Goal: Task Accomplishment & Management: Use online tool/utility

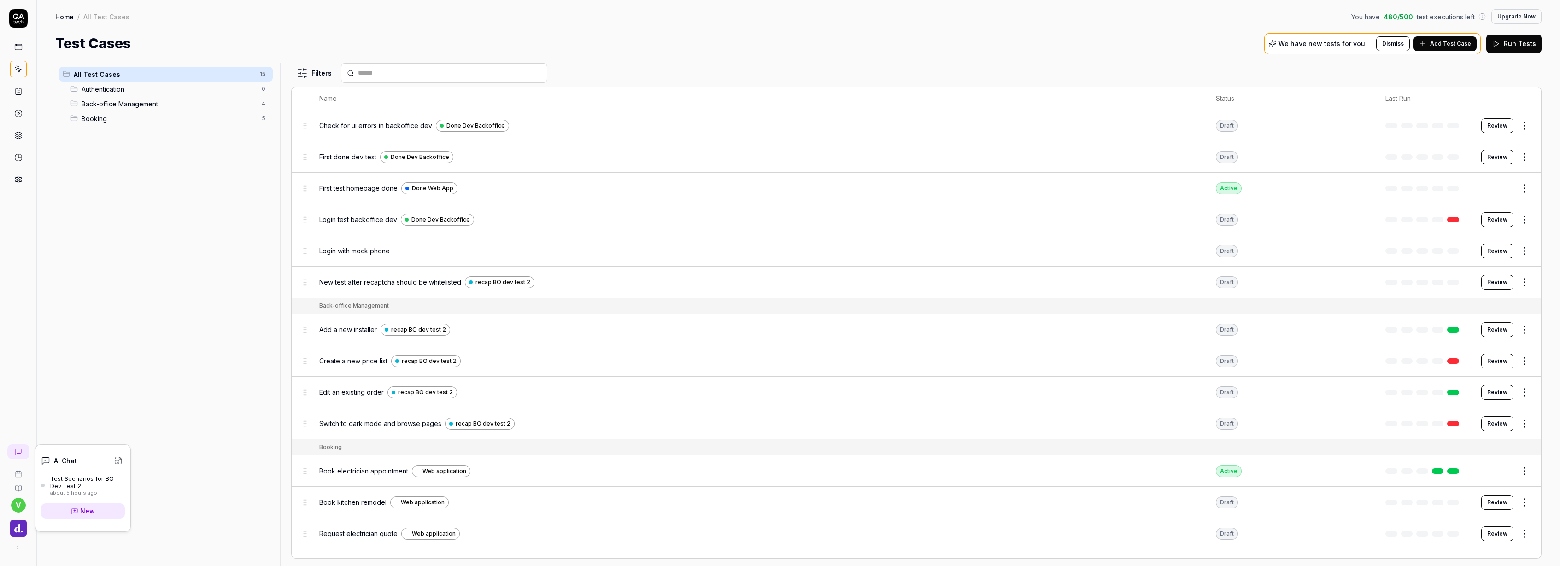
click at [80, 481] on div "Test Scenarios for BO Dev Test 2" at bounding box center [87, 482] width 75 height 15
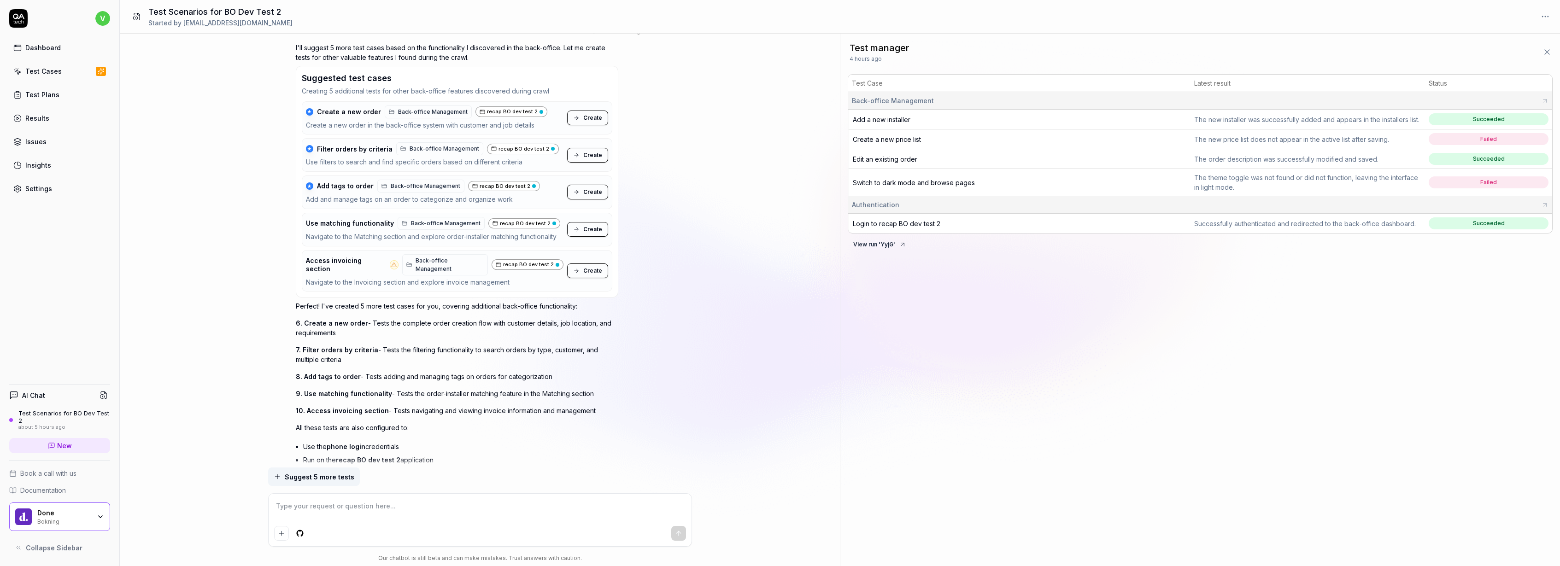
scroll to position [1581, 0]
click at [594, 118] on span "Create" at bounding box center [592, 122] width 19 height 8
click at [598, 156] on span "Create" at bounding box center [592, 160] width 19 height 8
click at [592, 193] on span "Create" at bounding box center [592, 197] width 19 height 8
click at [591, 271] on span "Create" at bounding box center [592, 275] width 19 height 8
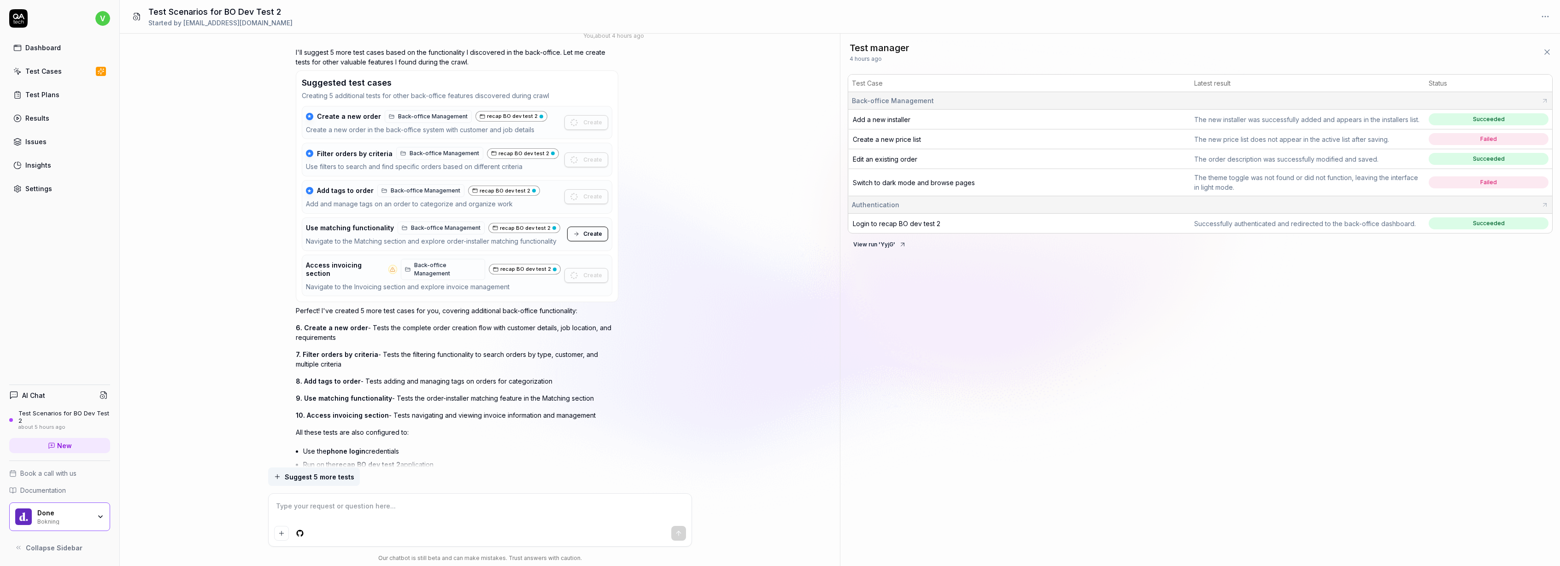
click at [593, 230] on span "Create" at bounding box center [592, 234] width 19 height 8
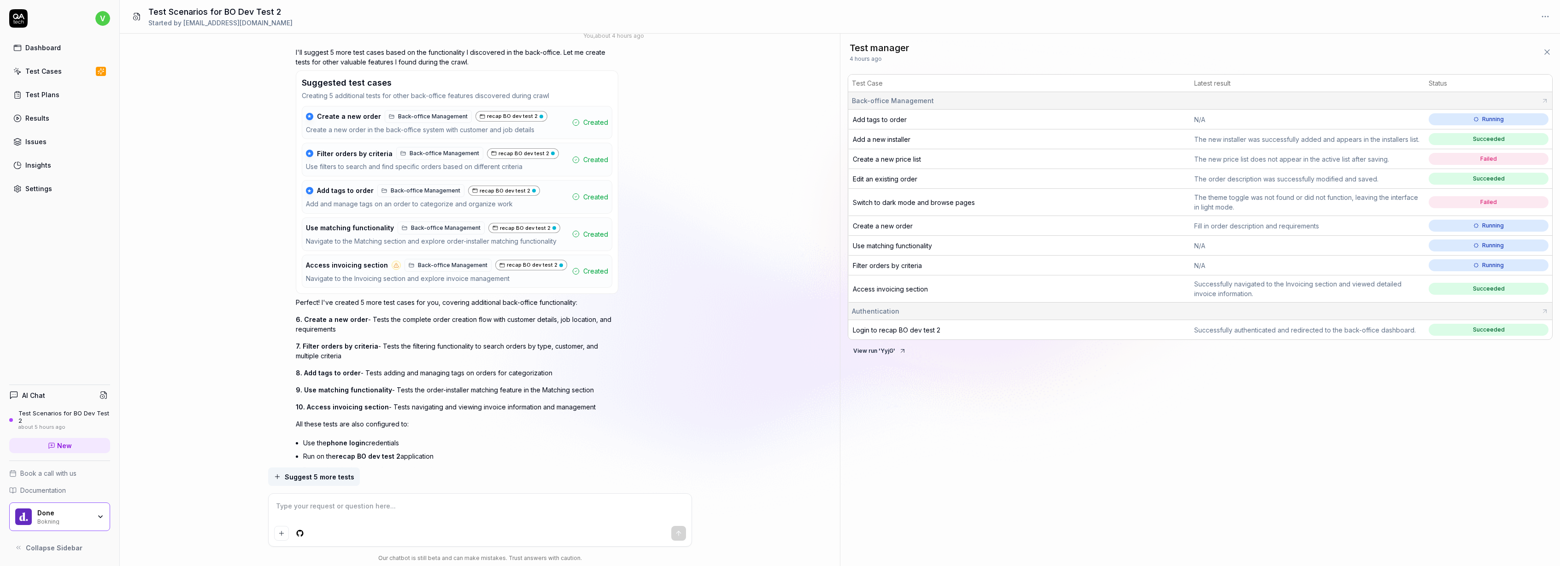
type textarea "*"
click at [895, 292] on span "Access invoicing section" at bounding box center [890, 289] width 75 height 8
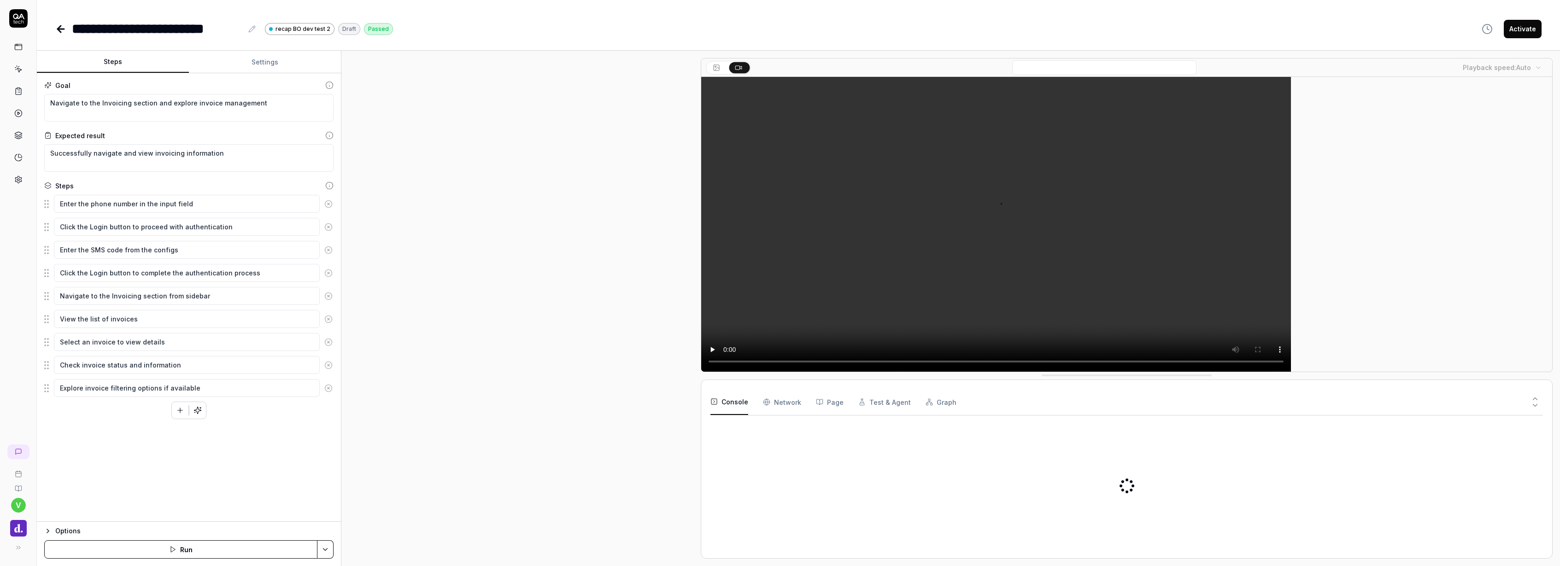
drag, startPoint x: 0, startPoint y: 0, endPoint x: 855, endPoint y: 139, distance: 866.1
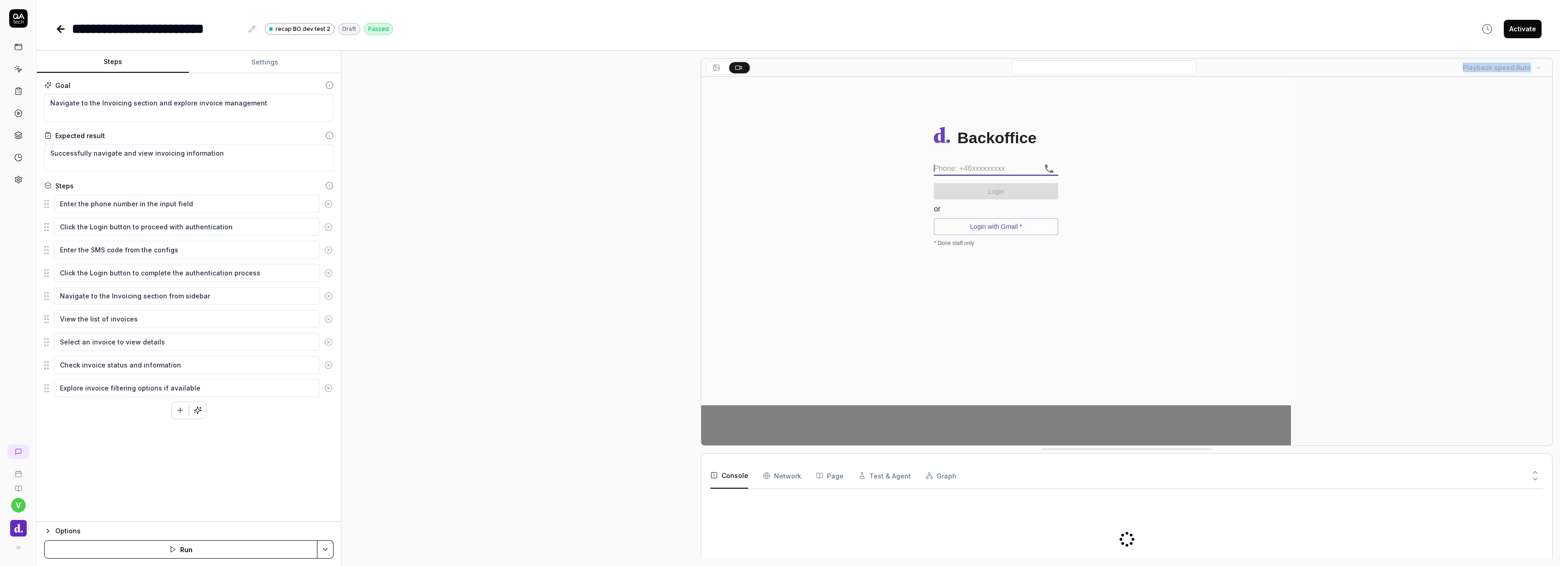
scroll to position [18, 0]
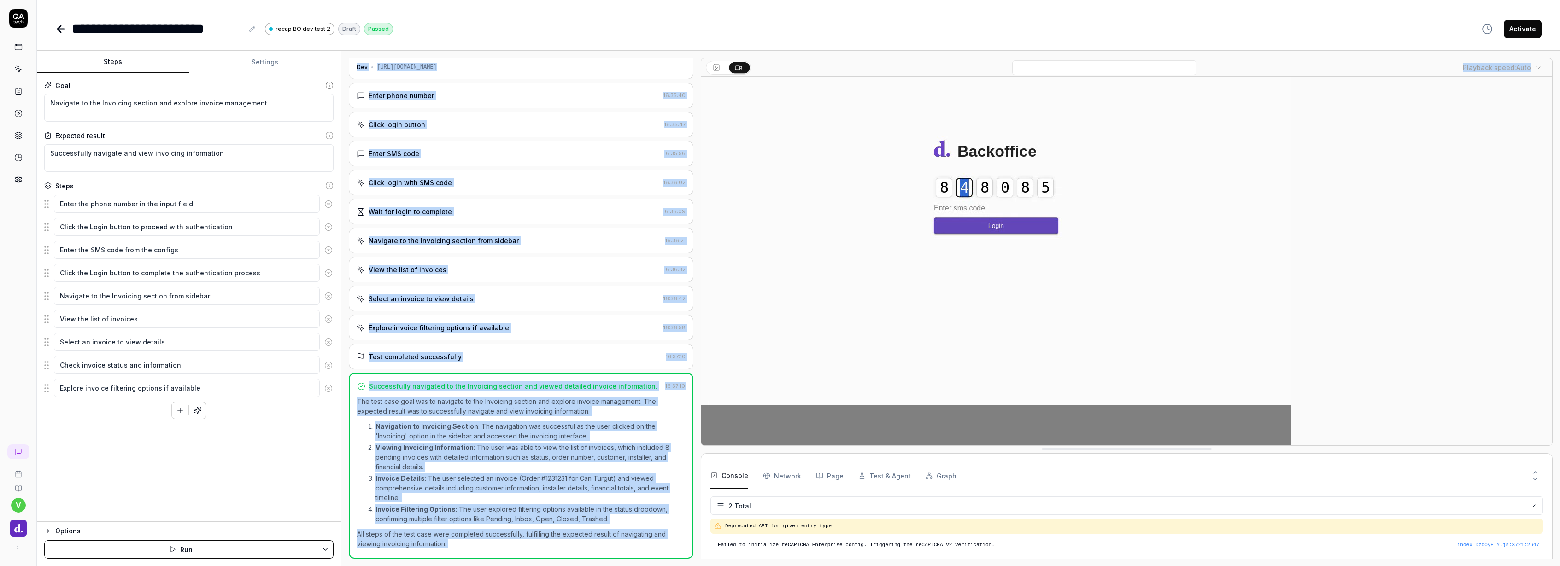
type textarea "*"
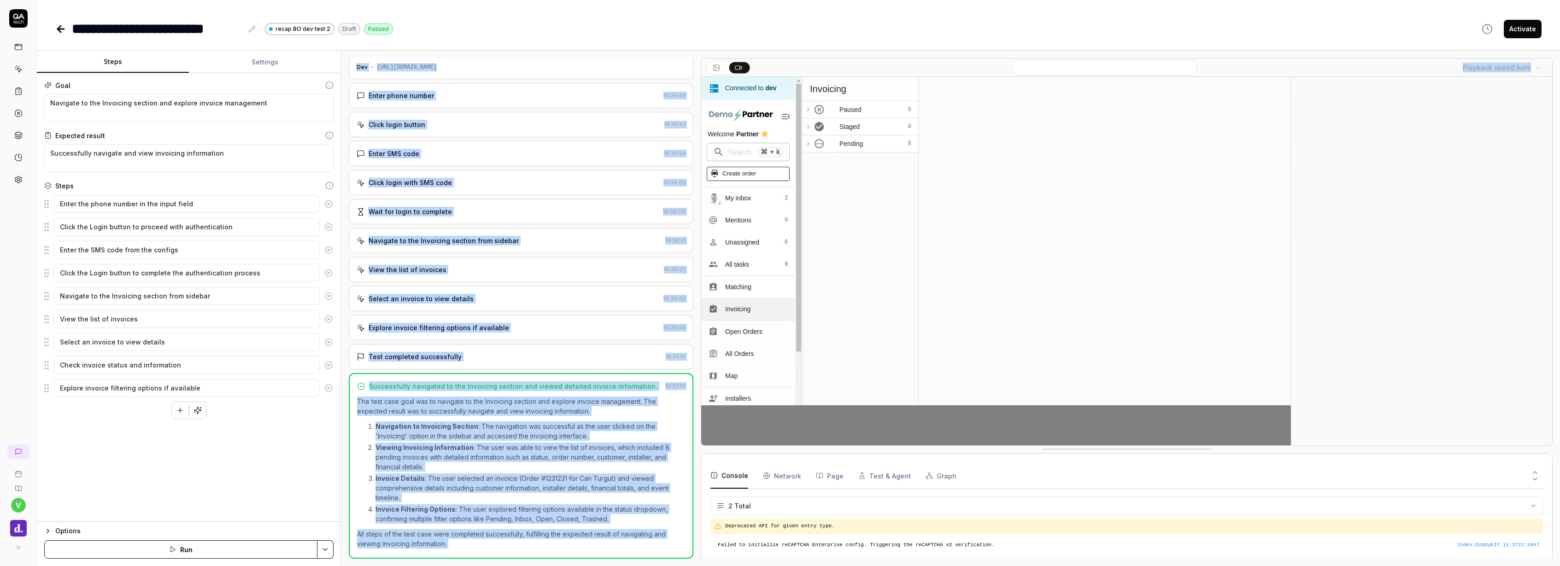
click at [502, 357] on div "Test completed successfully" at bounding box center [510, 357] width 306 height 10
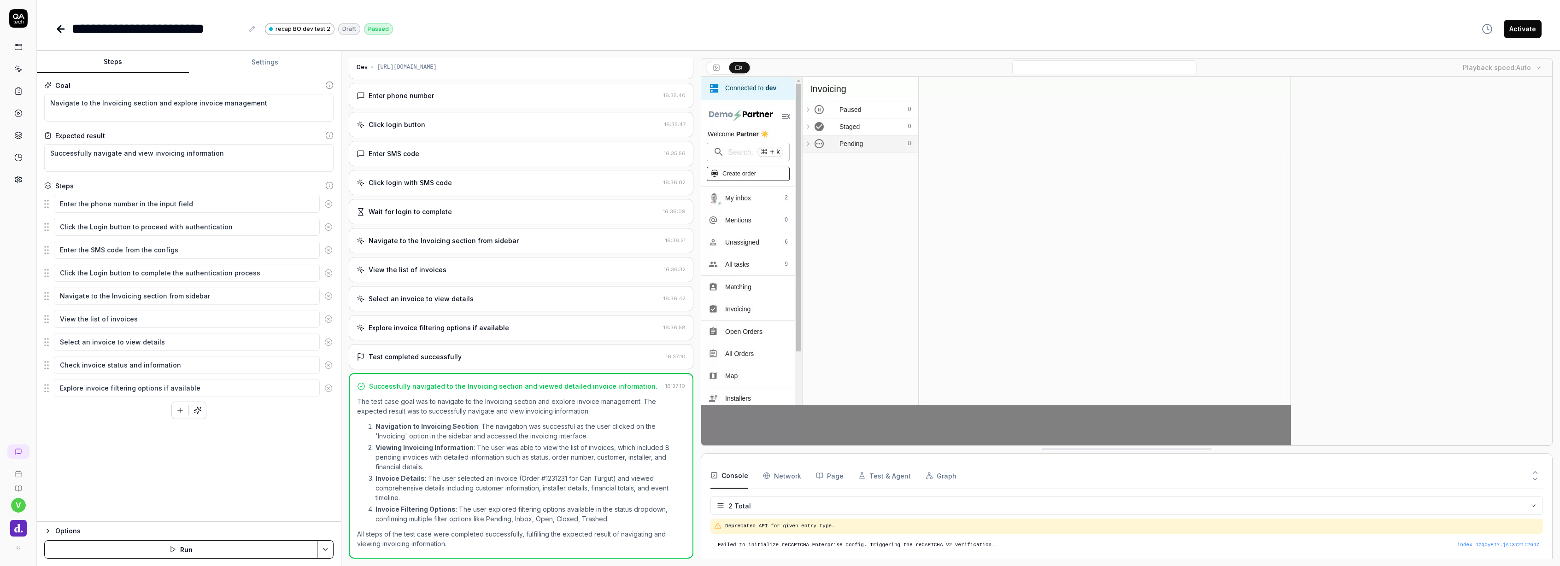
scroll to position [0, 0]
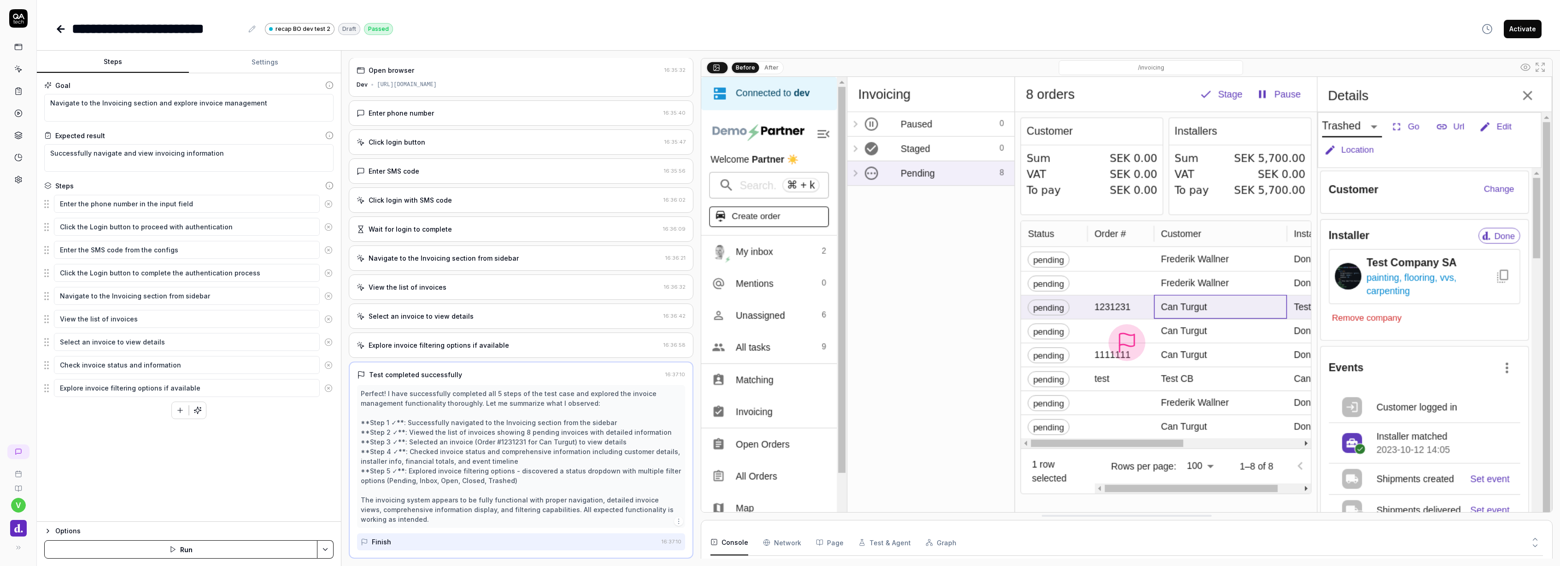
click at [492, 395] on div "Perfect! I have successfully completed all 5 steps of the test case and explore…" at bounding box center [521, 456] width 321 height 135
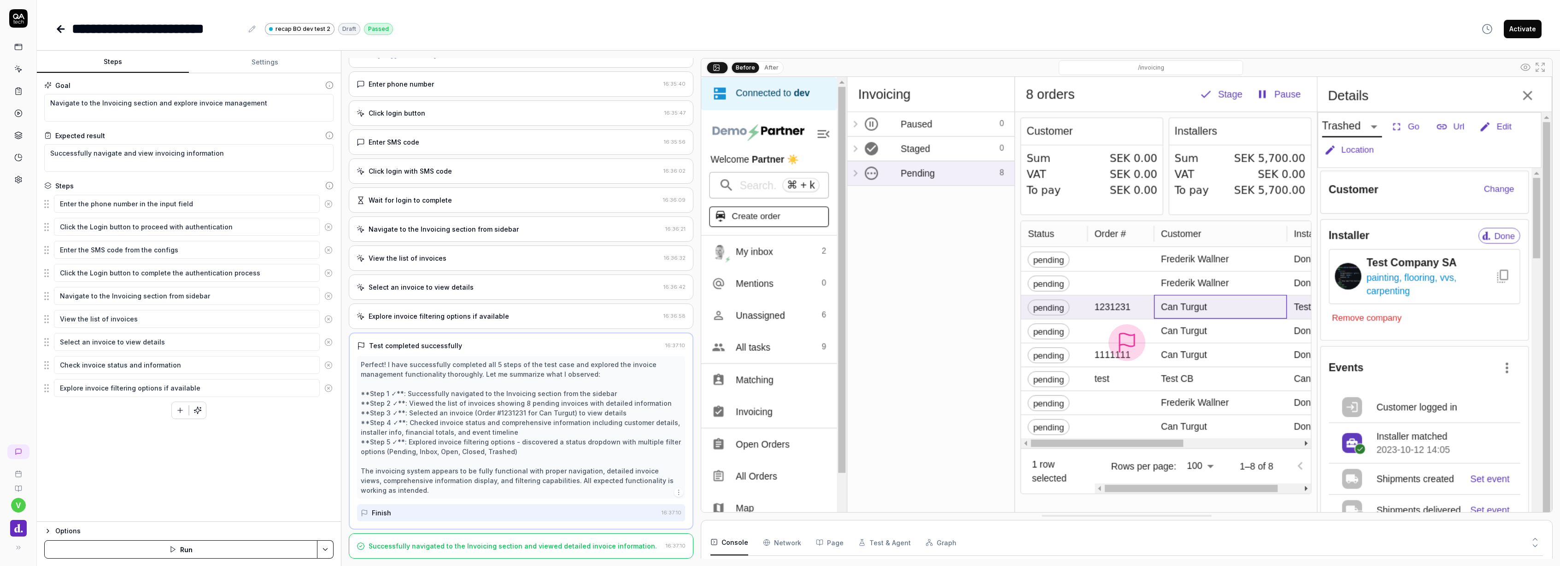
click at [496, 547] on div "Successfully navigated to the Invoicing section and viewed detailed invoice inf…" at bounding box center [513, 546] width 288 height 10
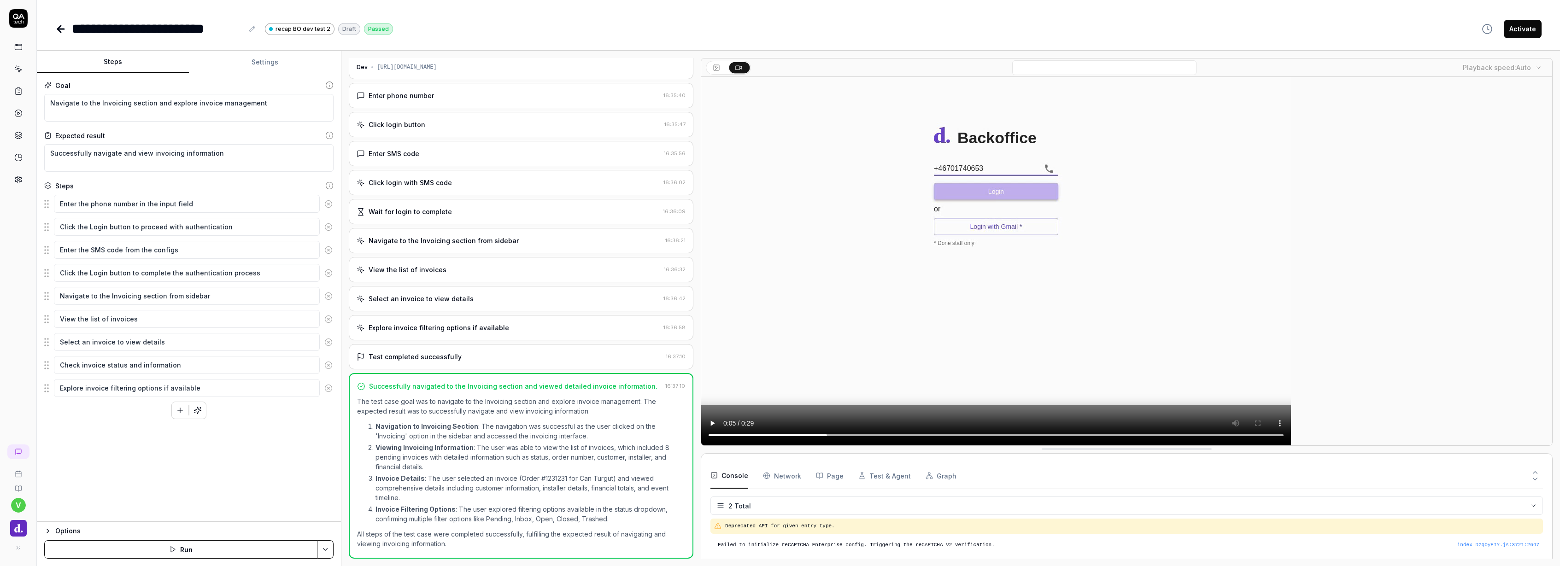
click at [969, 439] on video at bounding box center [996, 261] width 590 height 369
click at [1044, 434] on video at bounding box center [996, 261] width 590 height 369
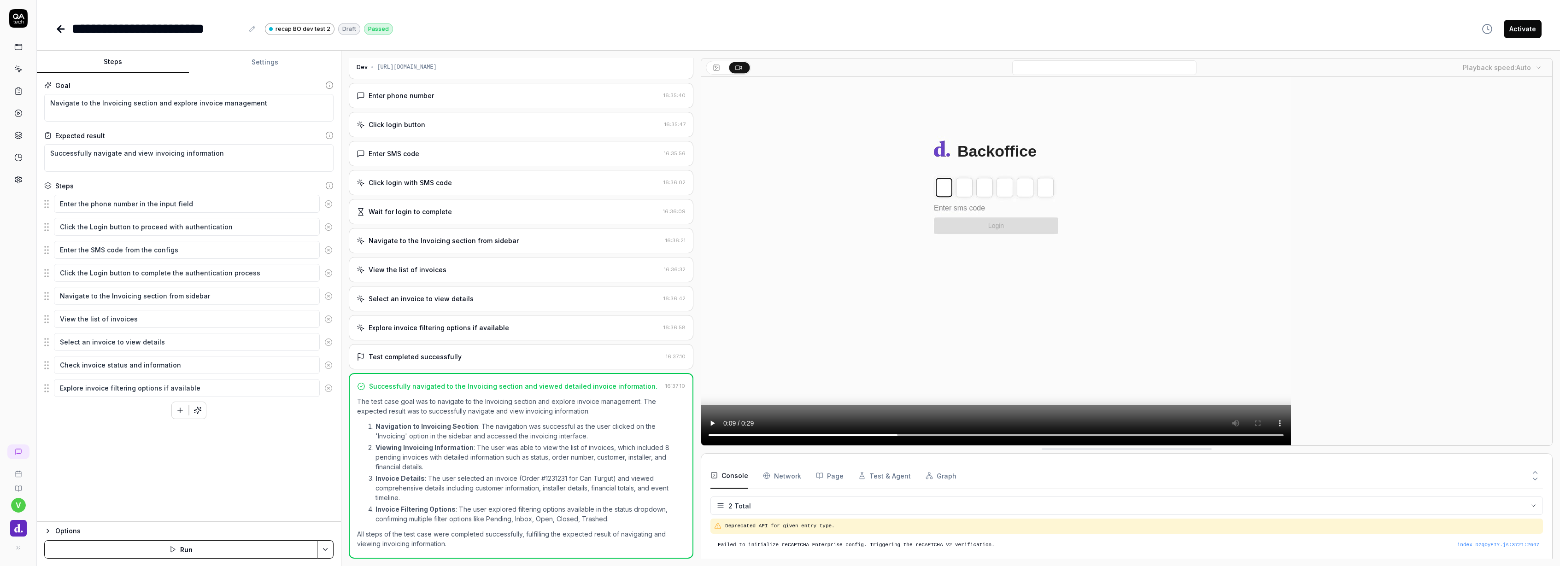
click at [1072, 436] on video at bounding box center [996, 261] width 590 height 369
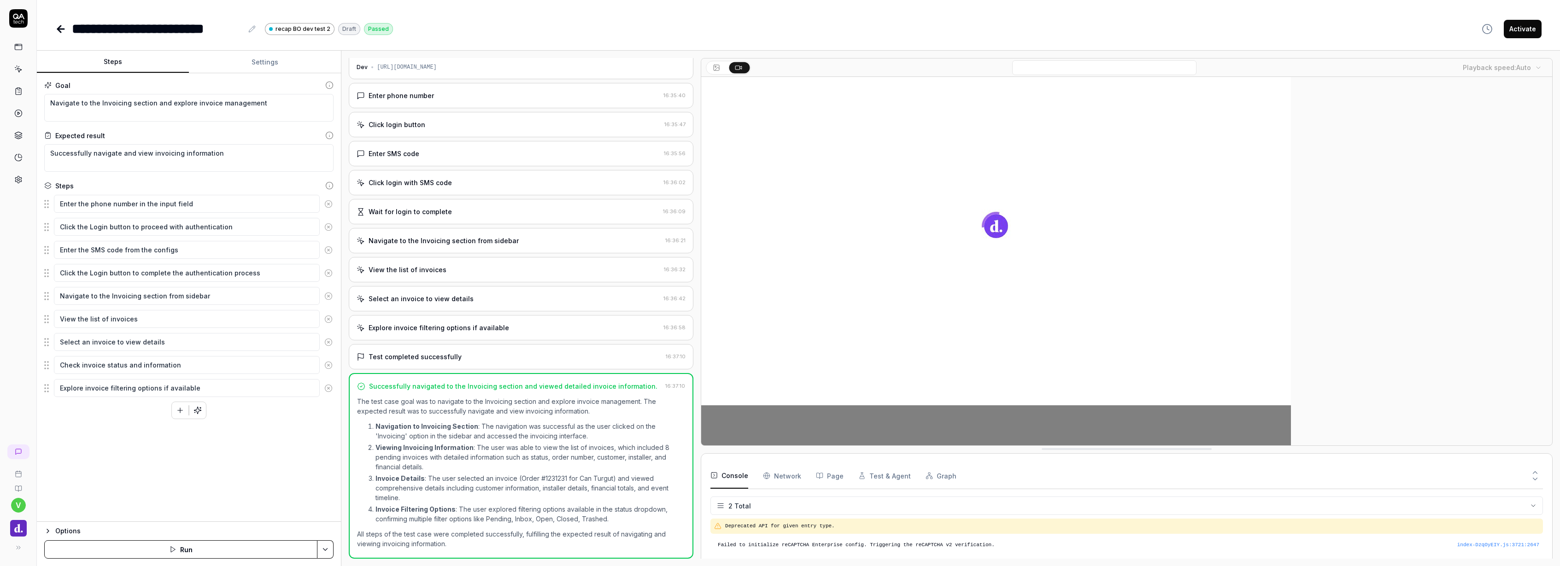
click at [727, 435] on video at bounding box center [996, 261] width 590 height 369
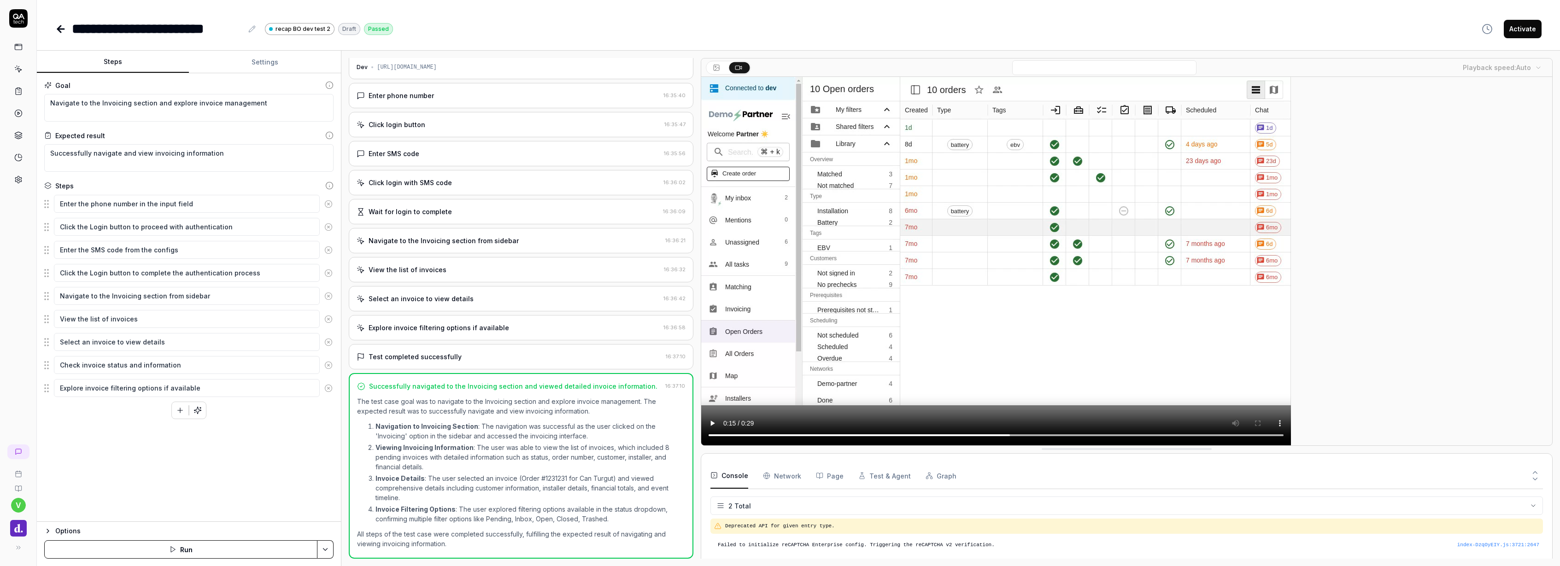
click at [25, 456] on link at bounding box center [18, 452] width 22 height 15
click at [88, 478] on div "Test Scenarios for BO Dev Test 2" at bounding box center [87, 482] width 75 height 15
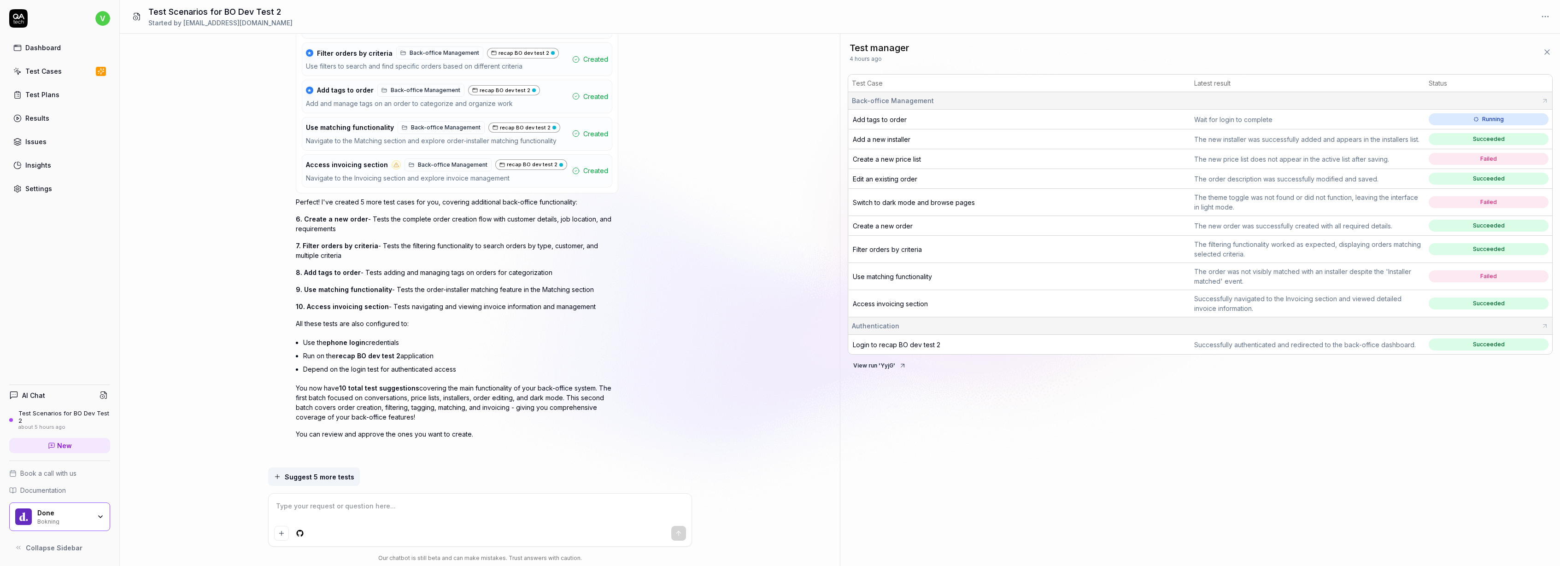
scroll to position [1680, 0]
click at [1012, 279] on td "Use matching functionality" at bounding box center [1019, 276] width 342 height 27
click at [912, 276] on span "Use matching functionality" at bounding box center [892, 277] width 79 height 8
type textarea "*"
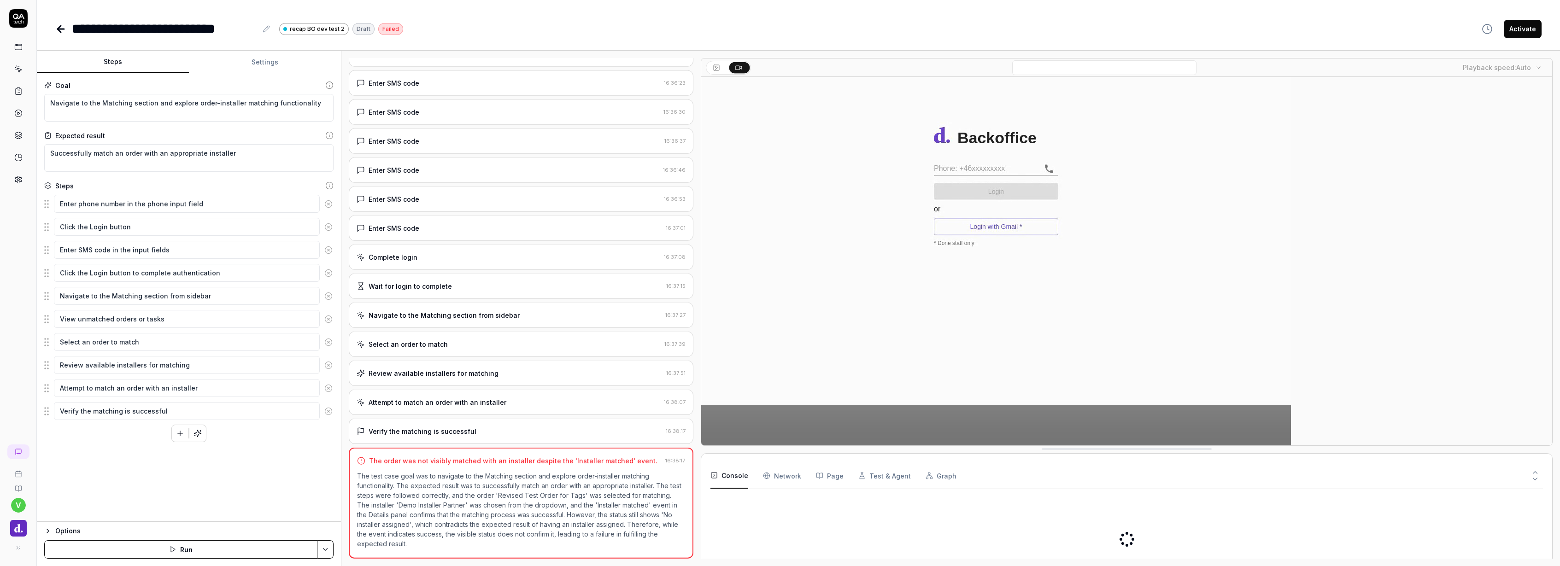
type textarea "*"
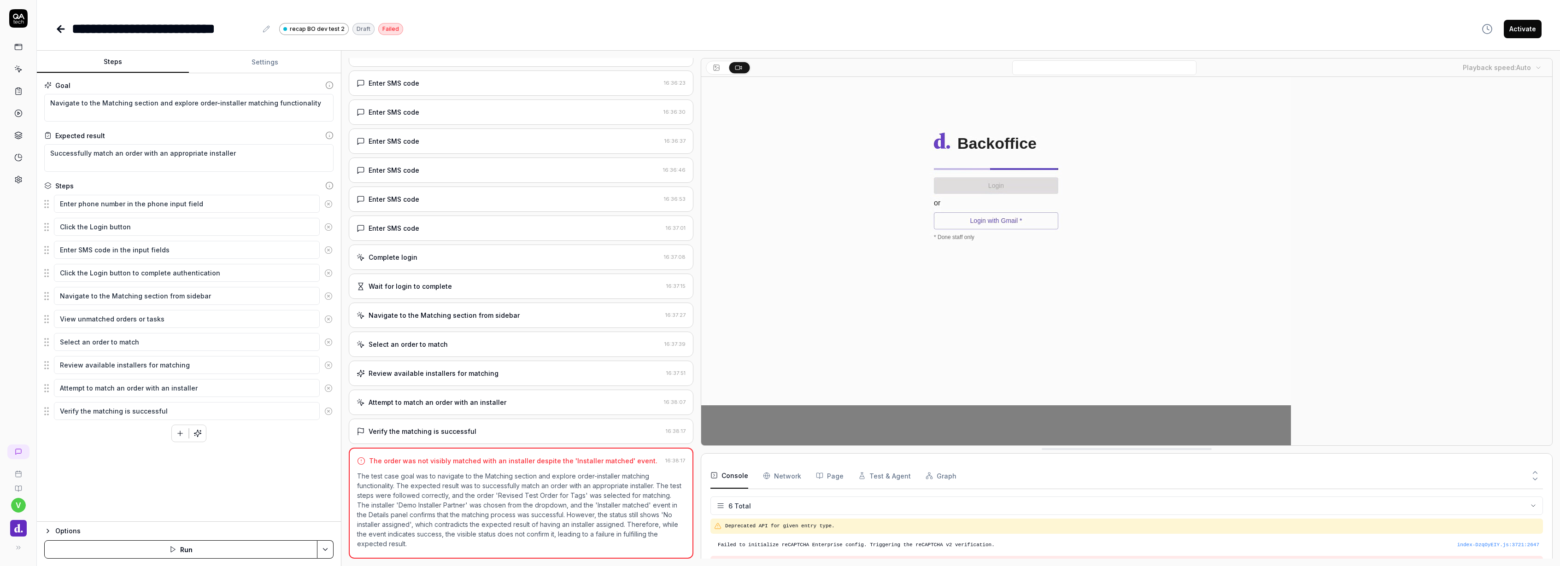
scroll to position [44, 0]
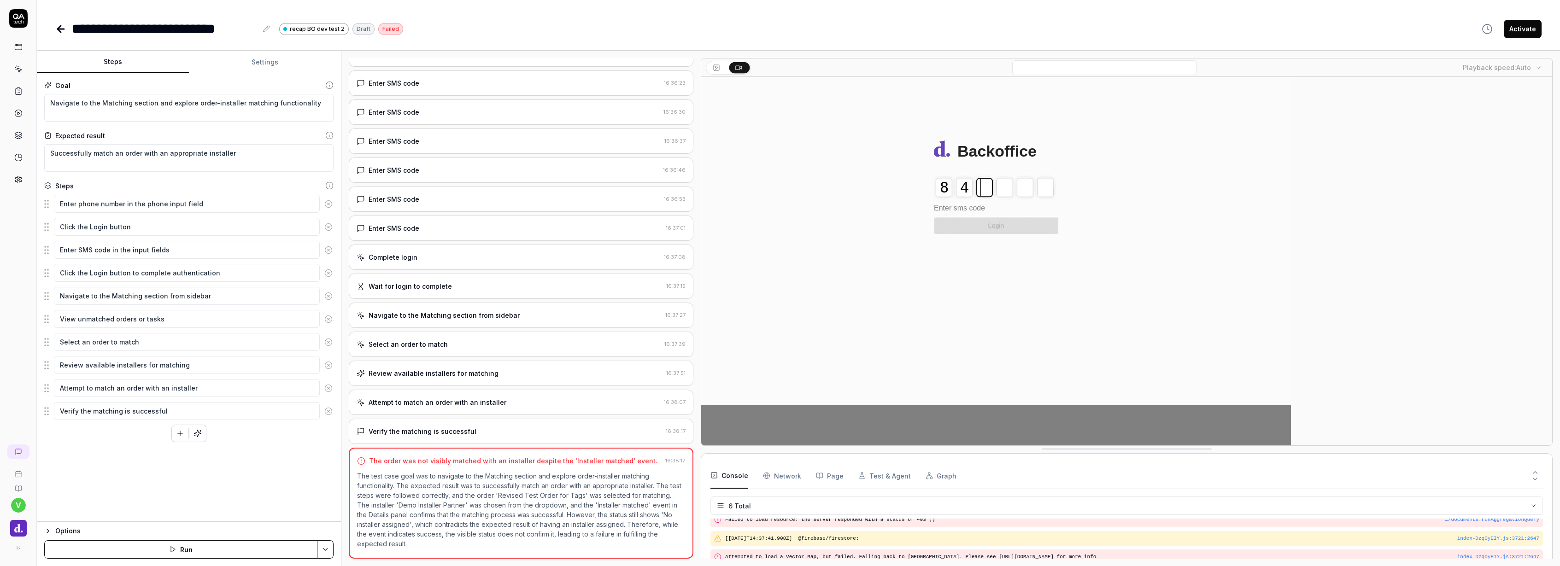
click at [727, 437] on video at bounding box center [996, 261] width 590 height 369
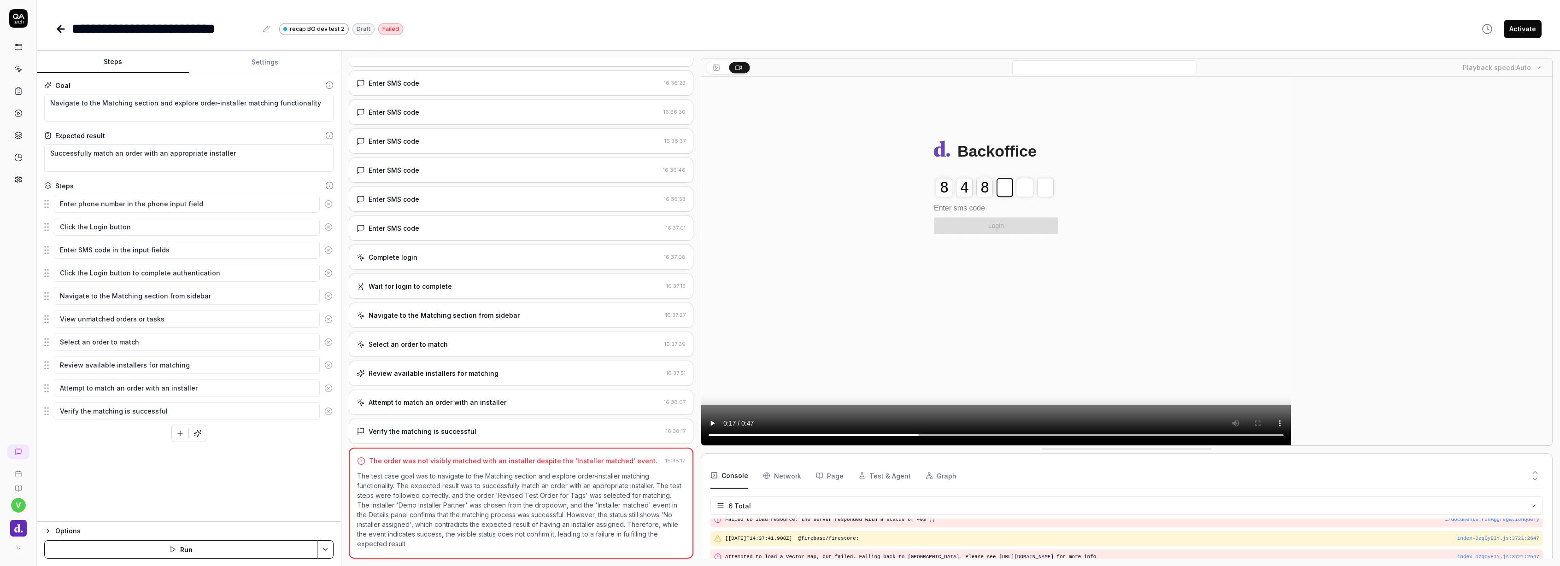
click at [1193, 436] on video at bounding box center [996, 261] width 590 height 369
click at [1185, 436] on video at bounding box center [996, 261] width 590 height 369
click at [1158, 438] on video at bounding box center [996, 261] width 590 height 369
click at [1146, 435] on video at bounding box center [996, 261] width 590 height 369
click at [728, 436] on video at bounding box center [996, 261] width 590 height 369
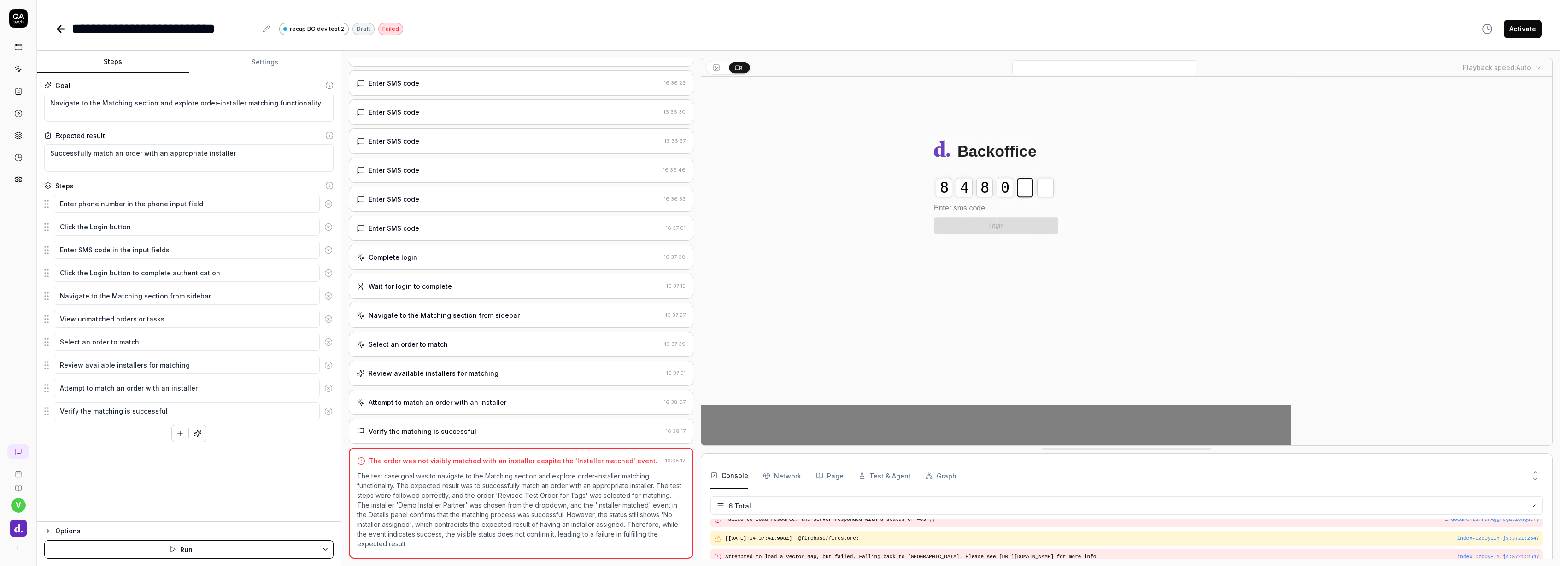
click at [728, 436] on video at bounding box center [996, 261] width 590 height 369
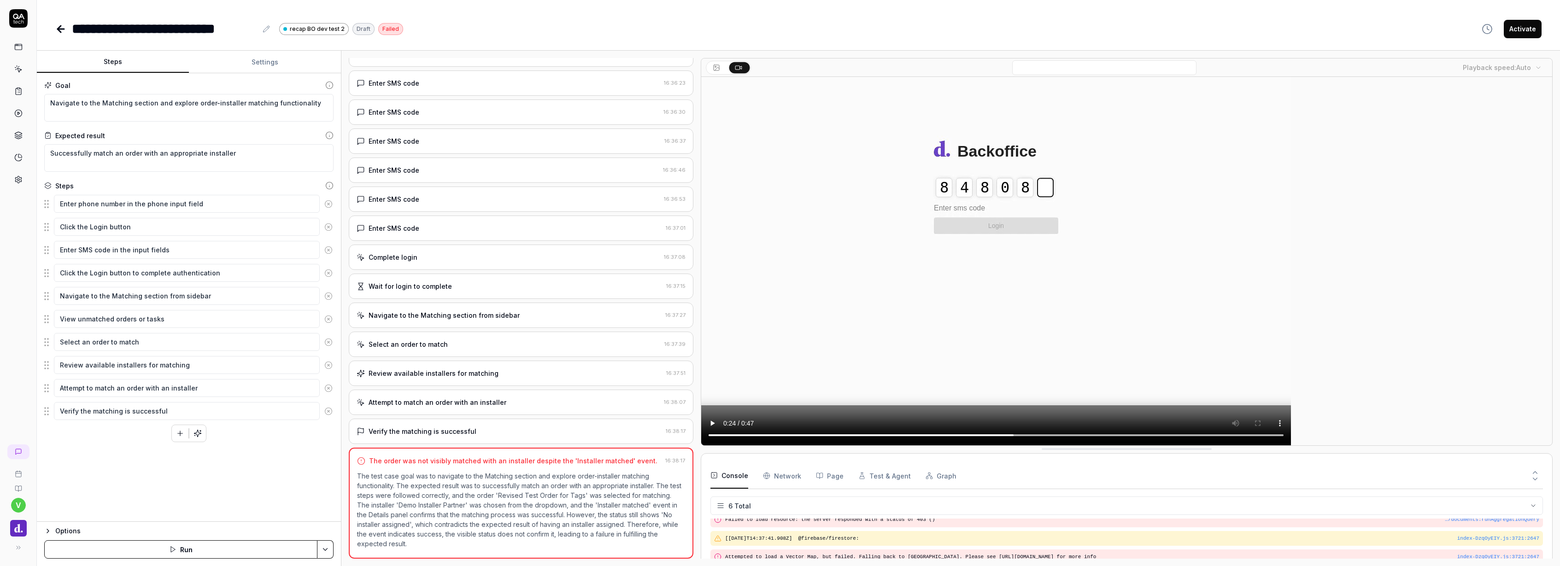
scroll to position [0, 0]
click at [1123, 435] on video at bounding box center [996, 261] width 590 height 369
click at [1131, 436] on video at bounding box center [996, 261] width 590 height 369
click at [1143, 437] on video at bounding box center [996, 261] width 590 height 369
click at [1153, 436] on video at bounding box center [996, 261] width 590 height 369
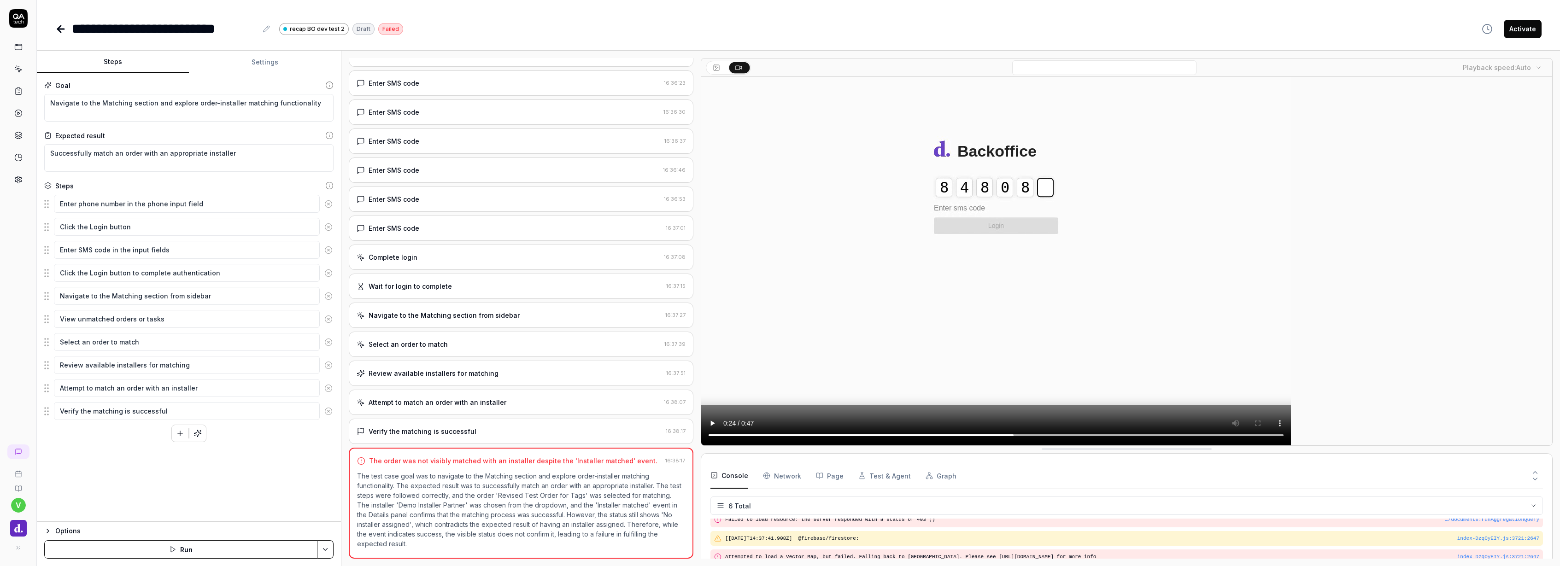
click at [1170, 433] on video at bounding box center [996, 261] width 590 height 369
click at [1184, 436] on video at bounding box center [996, 261] width 590 height 369
click at [1194, 437] on video at bounding box center [996, 261] width 590 height 369
click at [1205, 436] on video at bounding box center [996, 261] width 590 height 369
click at [1217, 435] on video at bounding box center [996, 261] width 590 height 369
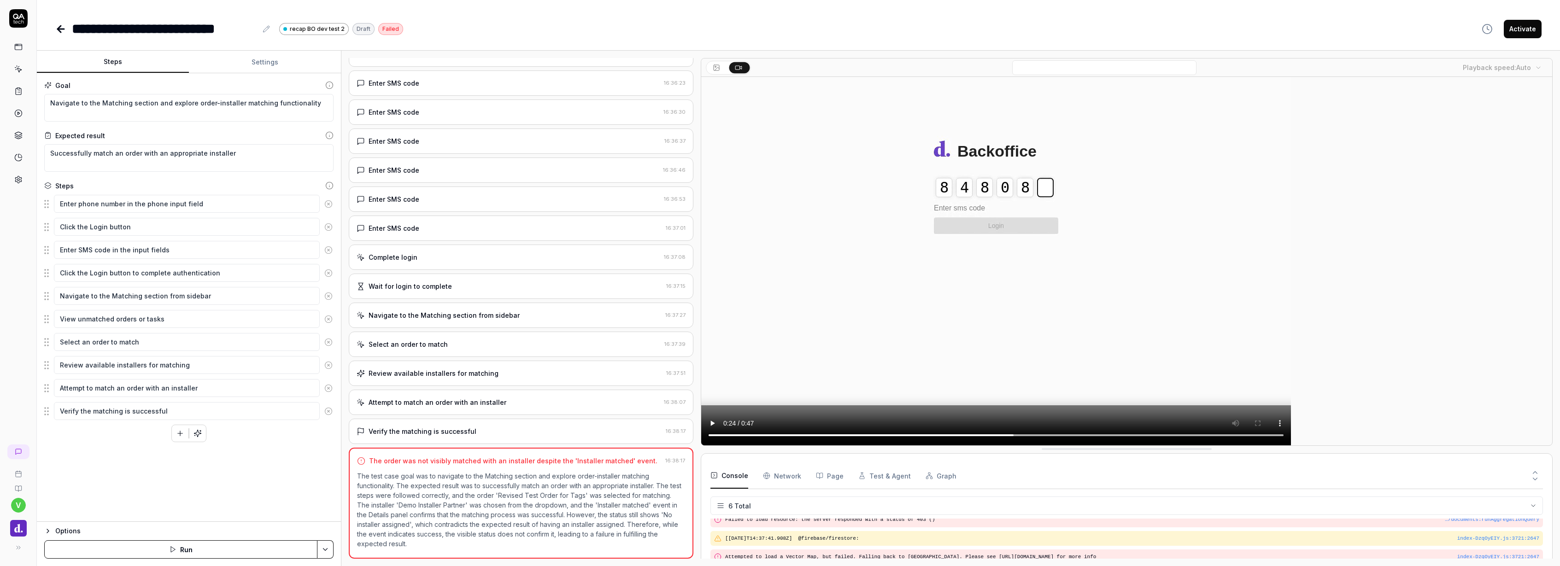
click at [1225, 435] on video at bounding box center [996, 261] width 590 height 369
drag, startPoint x: 1213, startPoint y: 437, endPoint x: 1191, endPoint y: 437, distance: 21.7
click at [1191, 437] on video at bounding box center [996, 261] width 590 height 369
drag, startPoint x: 1191, startPoint y: 437, endPoint x: 1108, endPoint y: 438, distance: 83.4
click at [1108, 438] on video at bounding box center [996, 261] width 590 height 369
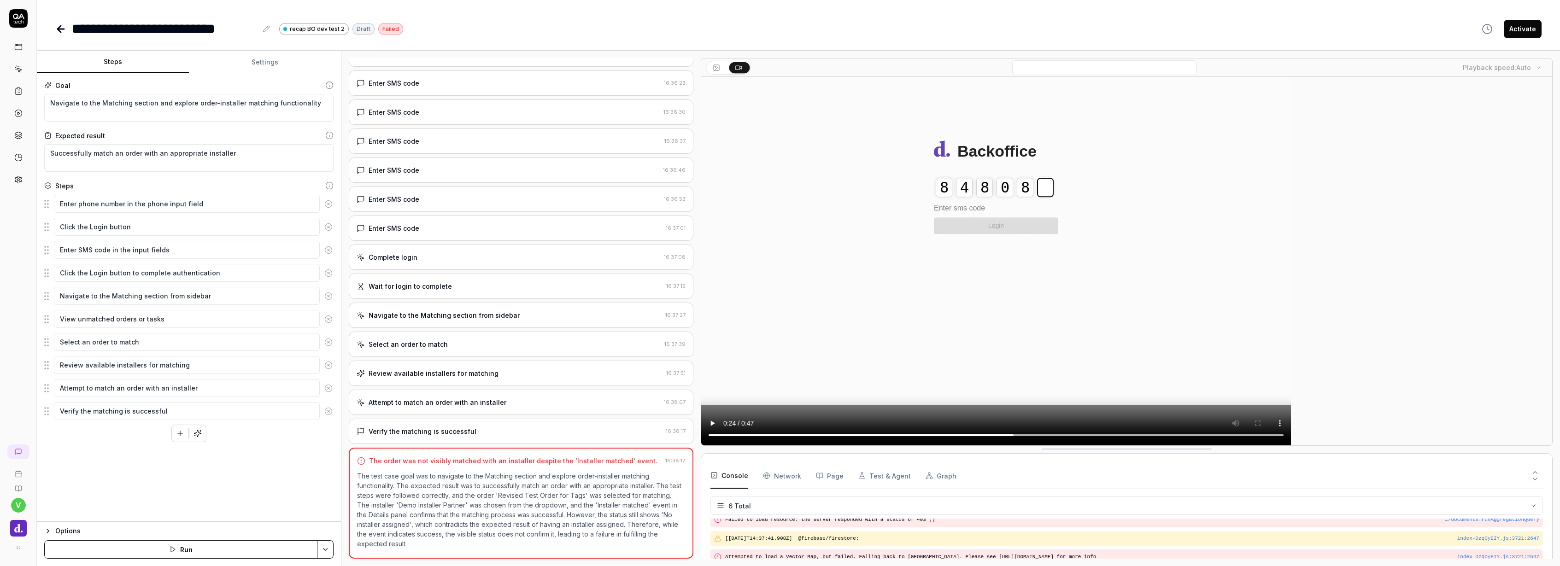
drag, startPoint x: 1099, startPoint y: 438, endPoint x: 1243, endPoint y: 411, distance: 146.8
click at [1243, 411] on video at bounding box center [996, 261] width 590 height 369
click at [1209, 436] on video at bounding box center [996, 261] width 590 height 369
click at [726, 435] on video at bounding box center [996, 261] width 590 height 369
click at [1002, 436] on video at bounding box center [996, 261] width 590 height 369
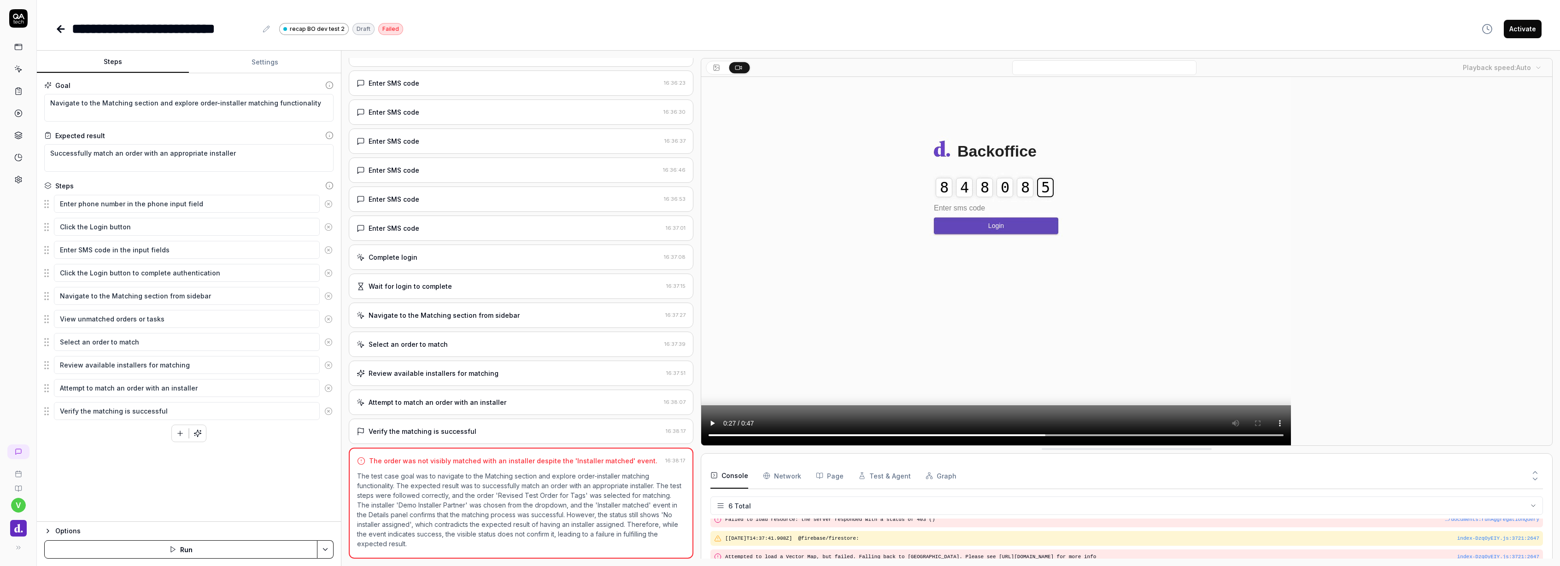
click at [1058, 436] on video at bounding box center [996, 261] width 590 height 369
click at [1116, 437] on video at bounding box center [996, 261] width 590 height 369
click at [1147, 438] on video at bounding box center [996, 261] width 590 height 369
click at [1173, 439] on video at bounding box center [996, 261] width 590 height 369
click at [1182, 436] on video at bounding box center [996, 261] width 590 height 369
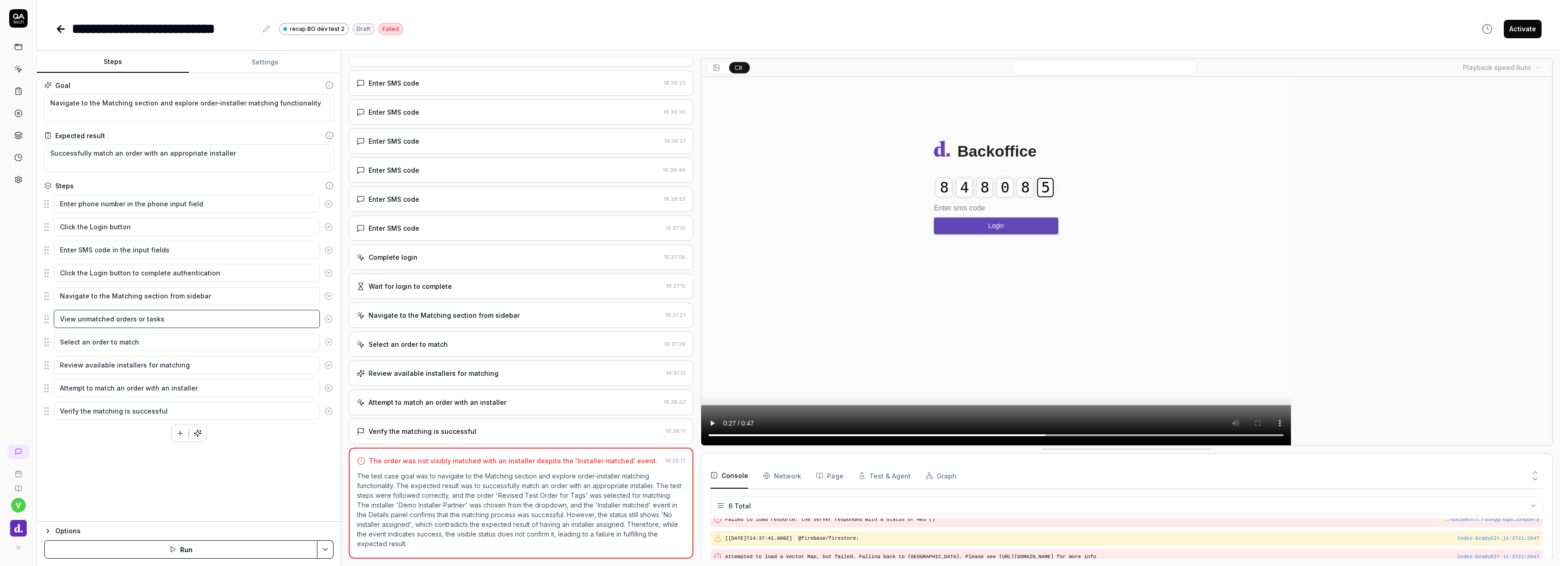
drag, startPoint x: -44, startPoint y: 271, endPoint x: -66, endPoint y: 271, distance: 22.6
click at [0, 271] on html "**********" at bounding box center [780, 283] width 1560 height 566
click at [507, 35] on div "**********" at bounding box center [798, 28] width 1487 height 21
click at [15, 52] on link at bounding box center [18, 47] width 17 height 17
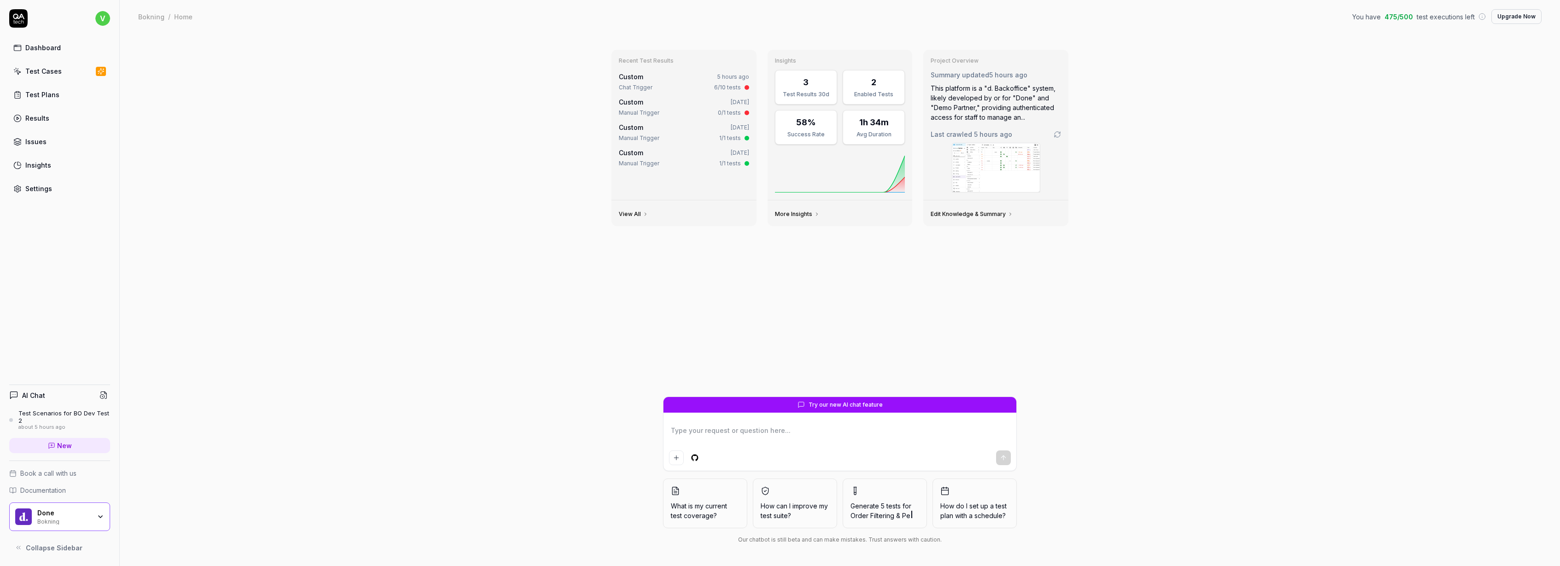
type textarea "*"
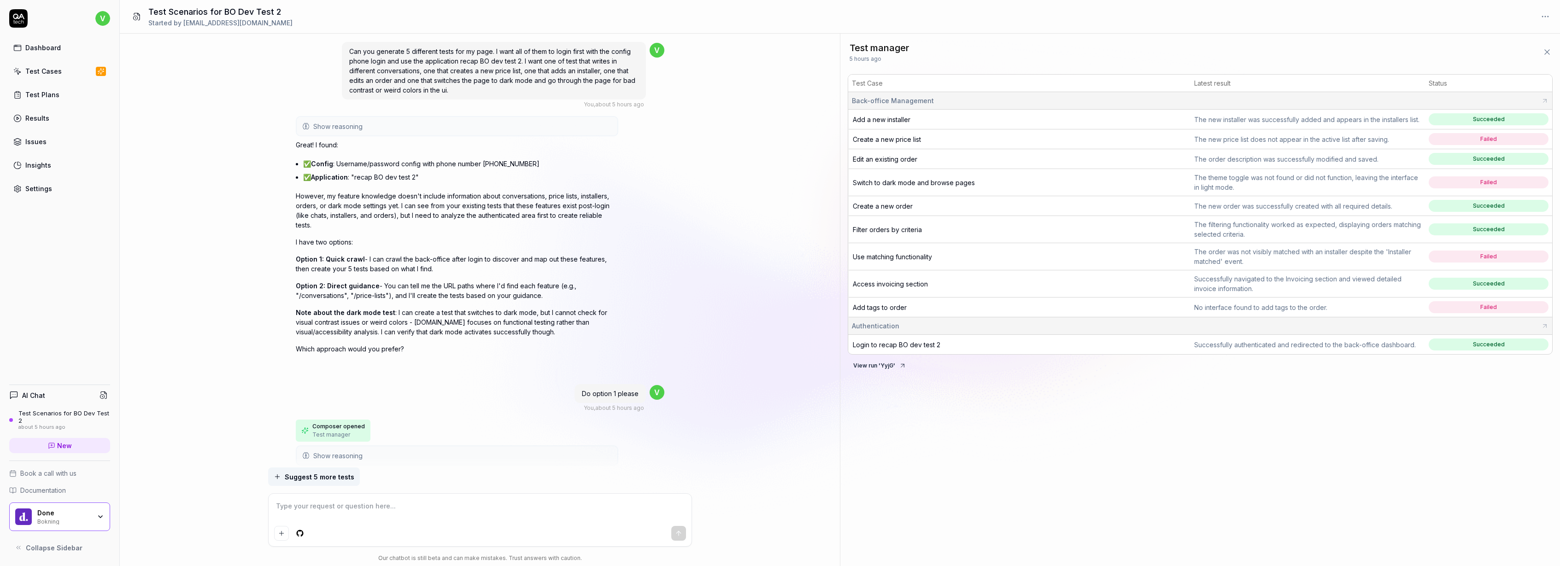
scroll to position [1680, 0]
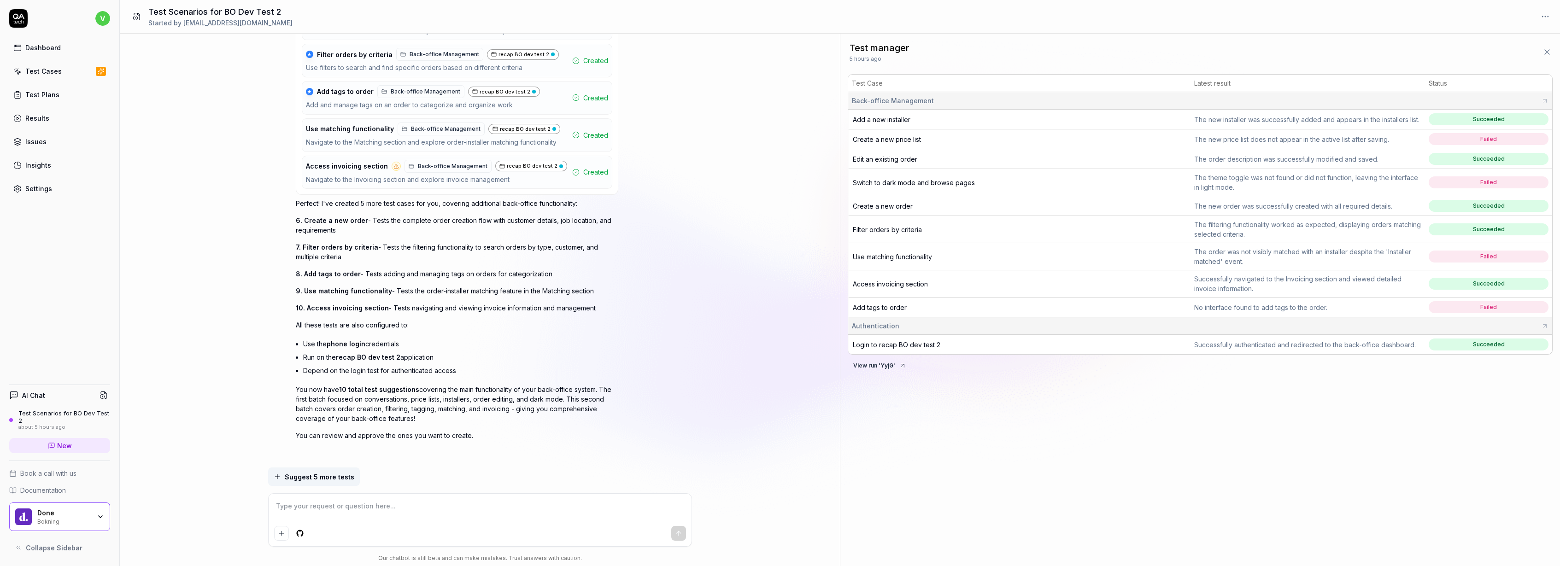
type textarea "*"
click at [330, 477] on span "Suggest 5 more tests" at bounding box center [320, 477] width 70 height 10
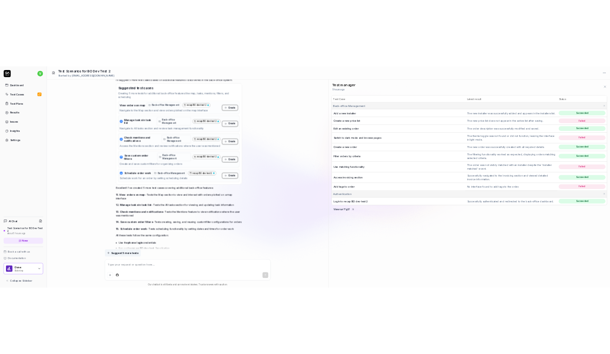
scroll to position [2107, 0]
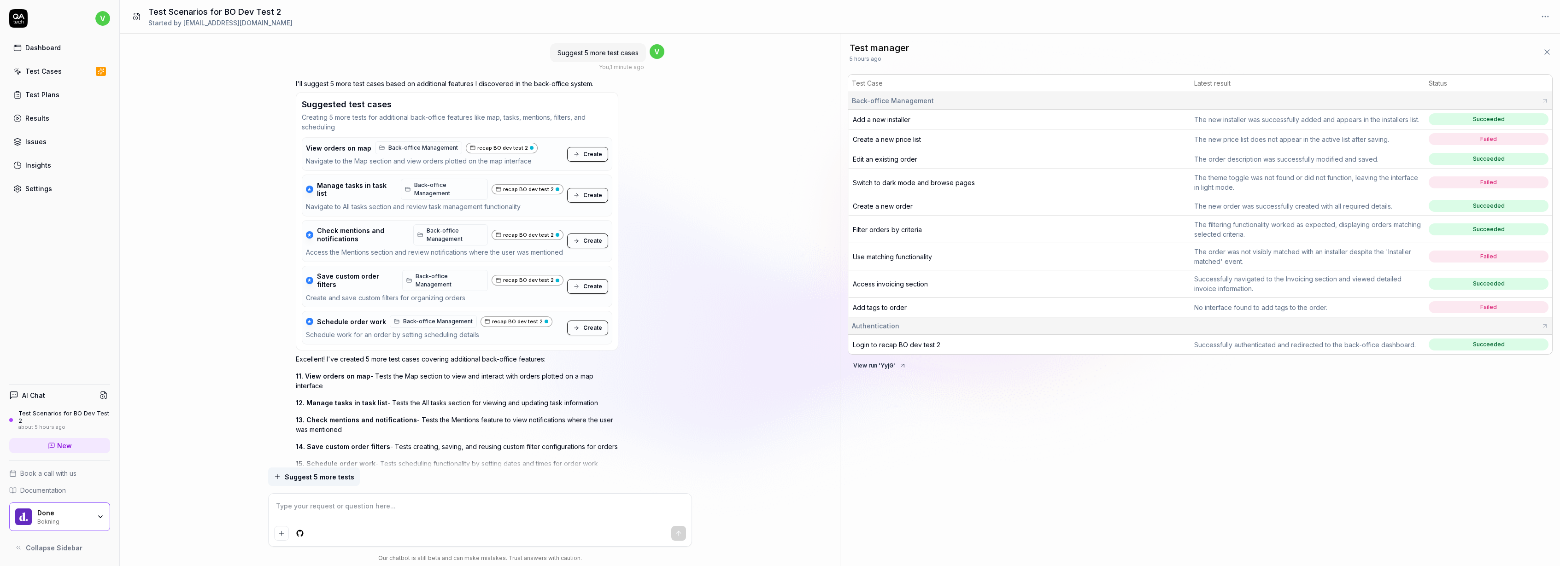
click at [588, 153] on span "Create" at bounding box center [592, 154] width 19 height 8
click at [592, 191] on span "Create" at bounding box center [592, 195] width 19 height 8
click at [592, 237] on span "Create" at bounding box center [592, 241] width 19 height 8
click at [594, 293] on span "Create" at bounding box center [592, 297] width 19 height 8
click at [593, 334] on span "Create" at bounding box center [592, 338] width 19 height 8
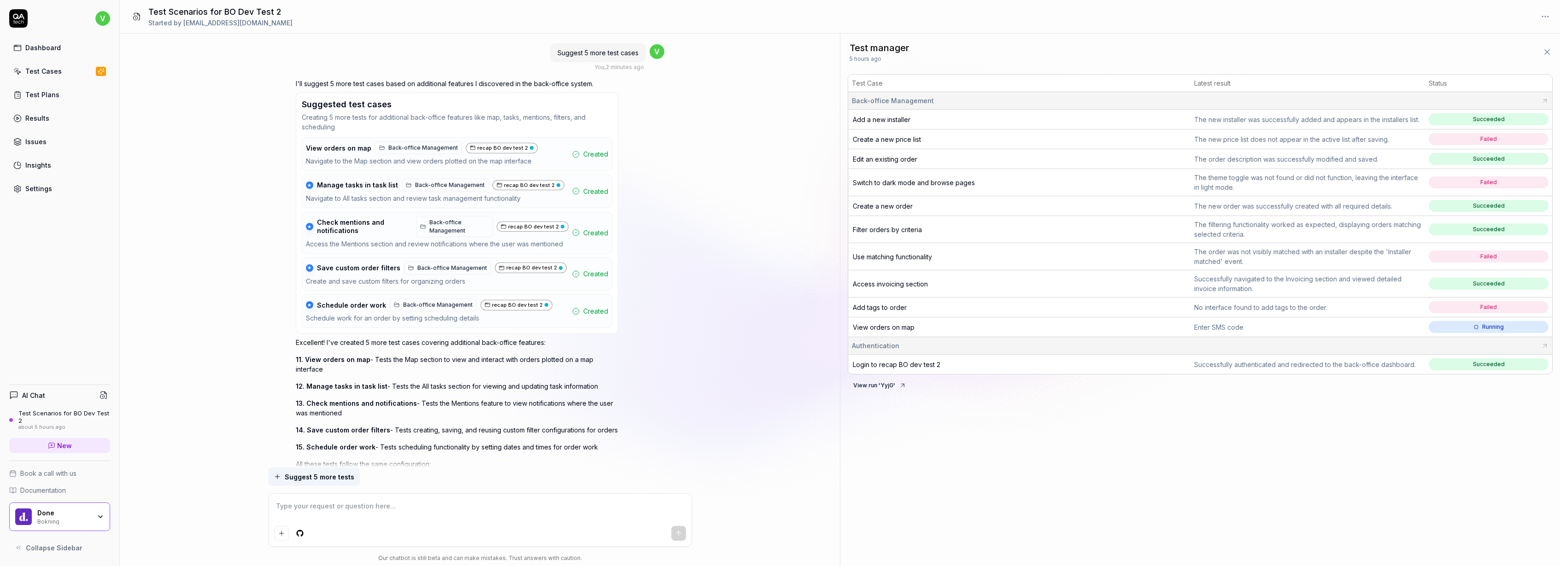
click at [889, 307] on span "Add tags to order" at bounding box center [880, 308] width 54 height 8
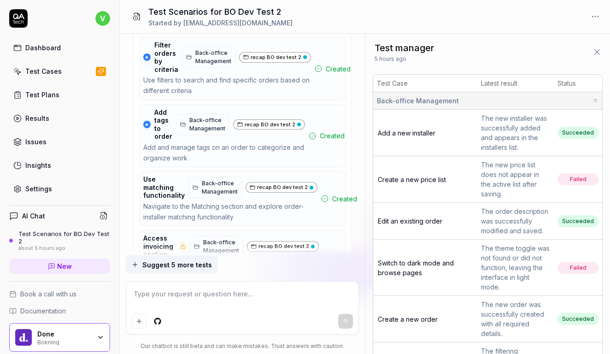
type textarea "*"
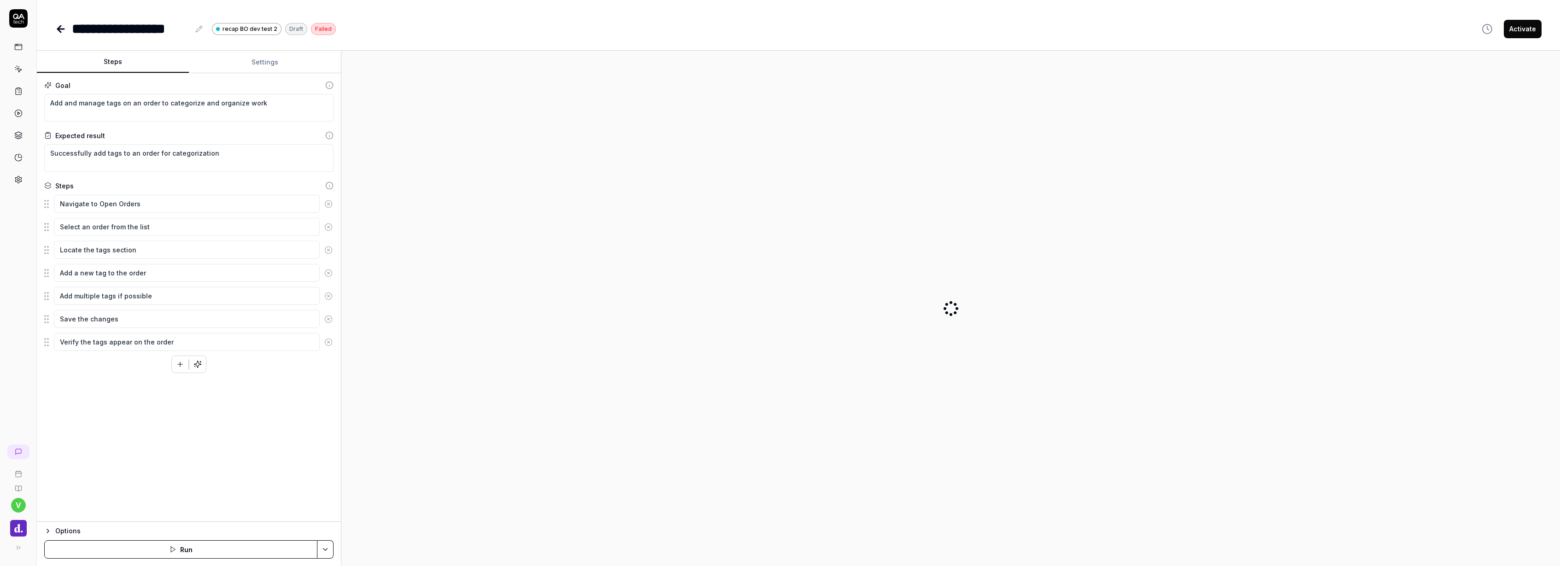
type textarea "*"
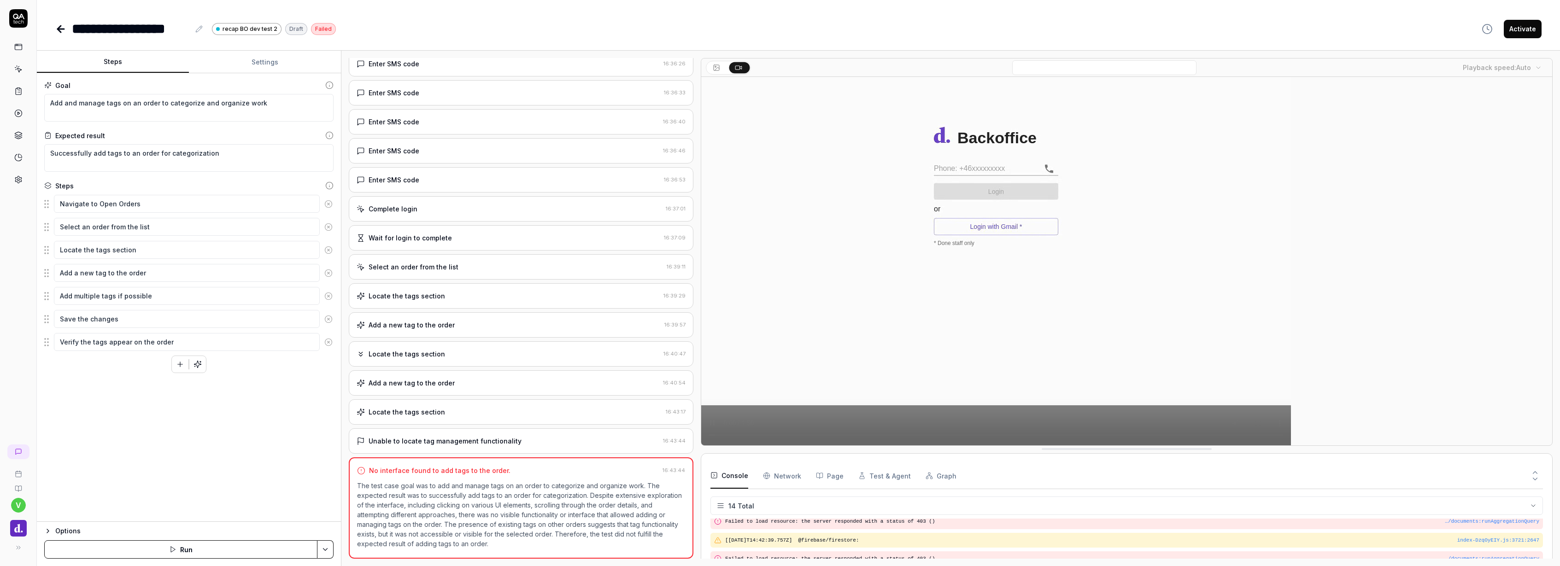
scroll to position [137, 0]
